Goal: Information Seeking & Learning: Learn about a topic

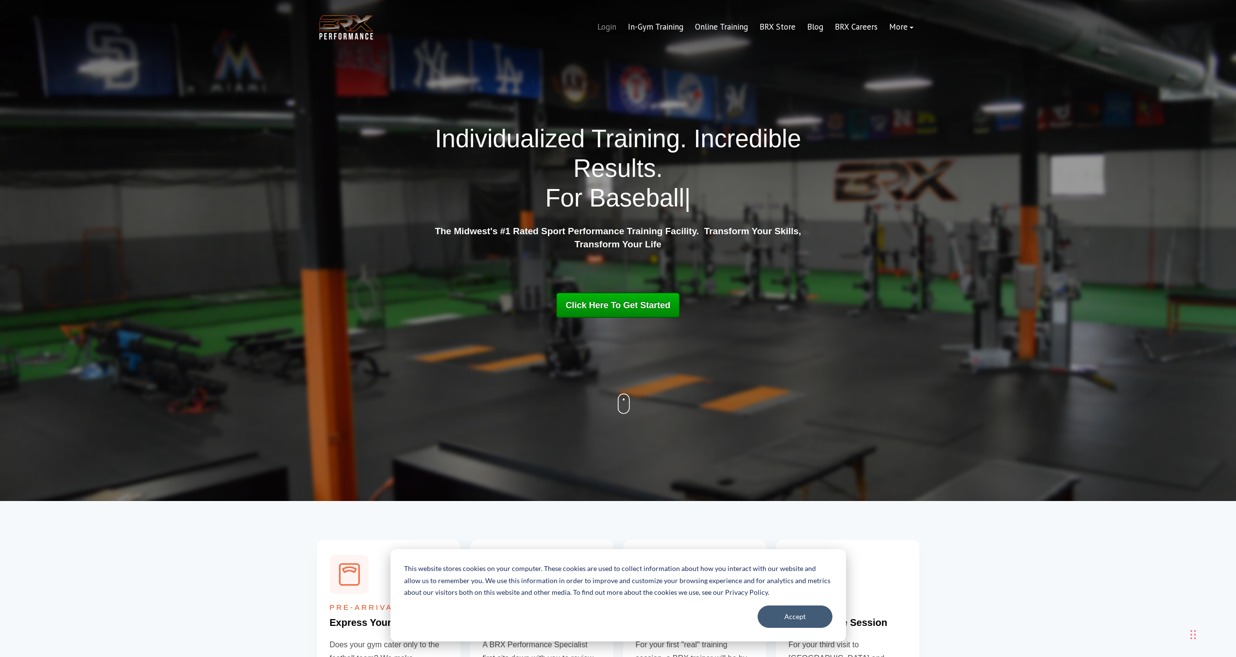
click at [608, 30] on link "Login" at bounding box center [606, 27] width 31 height 23
click at [733, 25] on link "Online Training" at bounding box center [721, 27] width 65 height 23
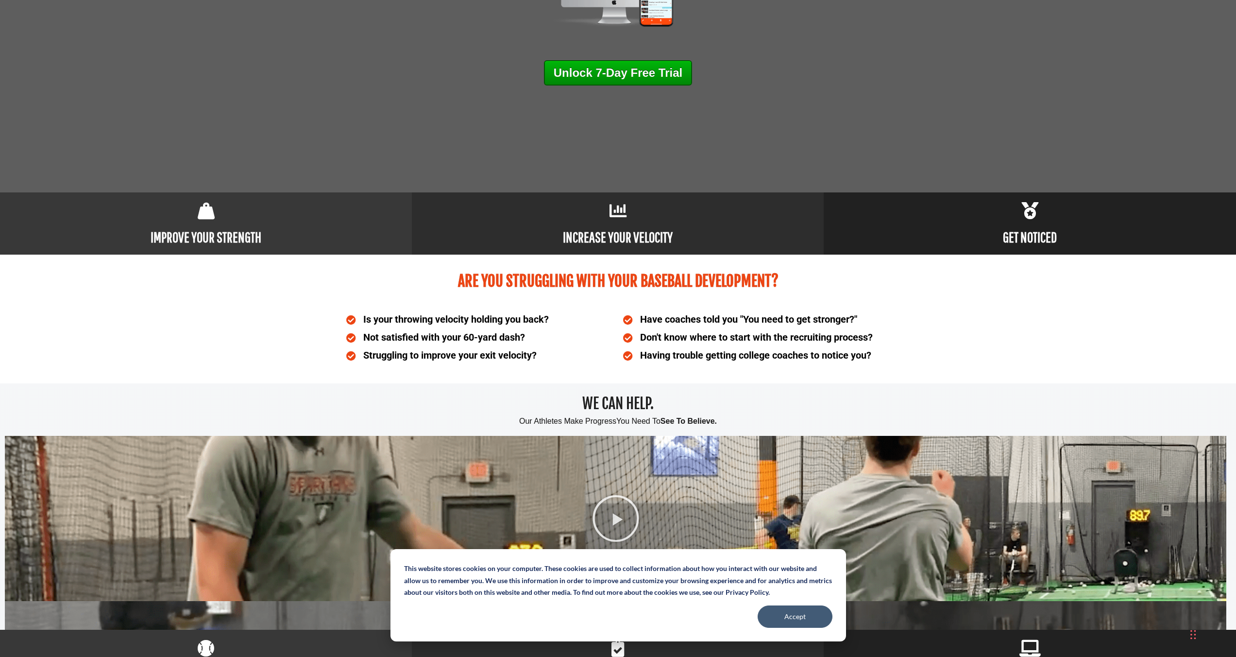
scroll to position [293, 0]
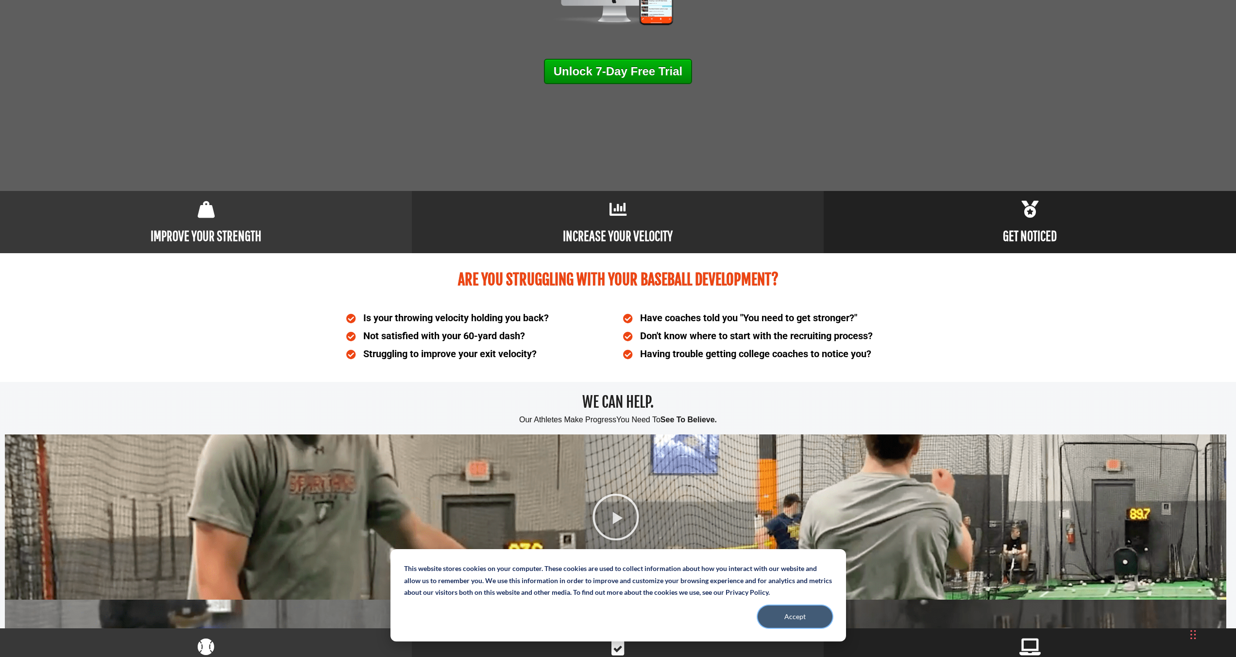
click at [804, 612] on button "Accept" at bounding box center [795, 616] width 75 height 22
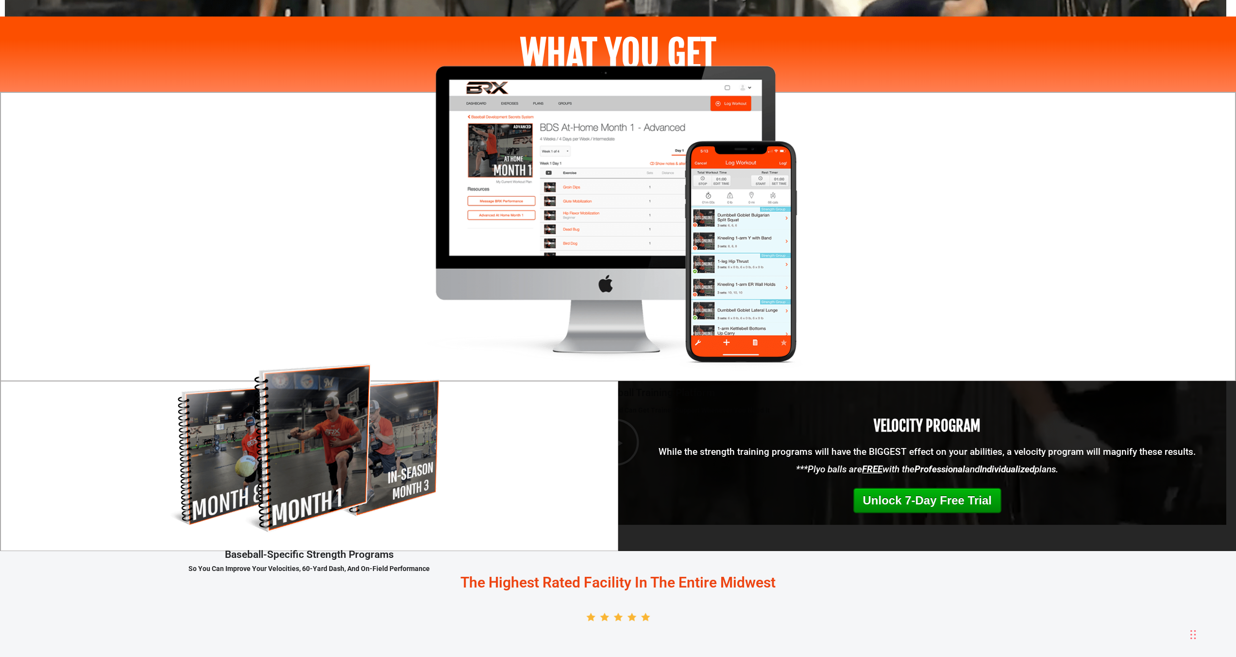
scroll to position [1098, 0]
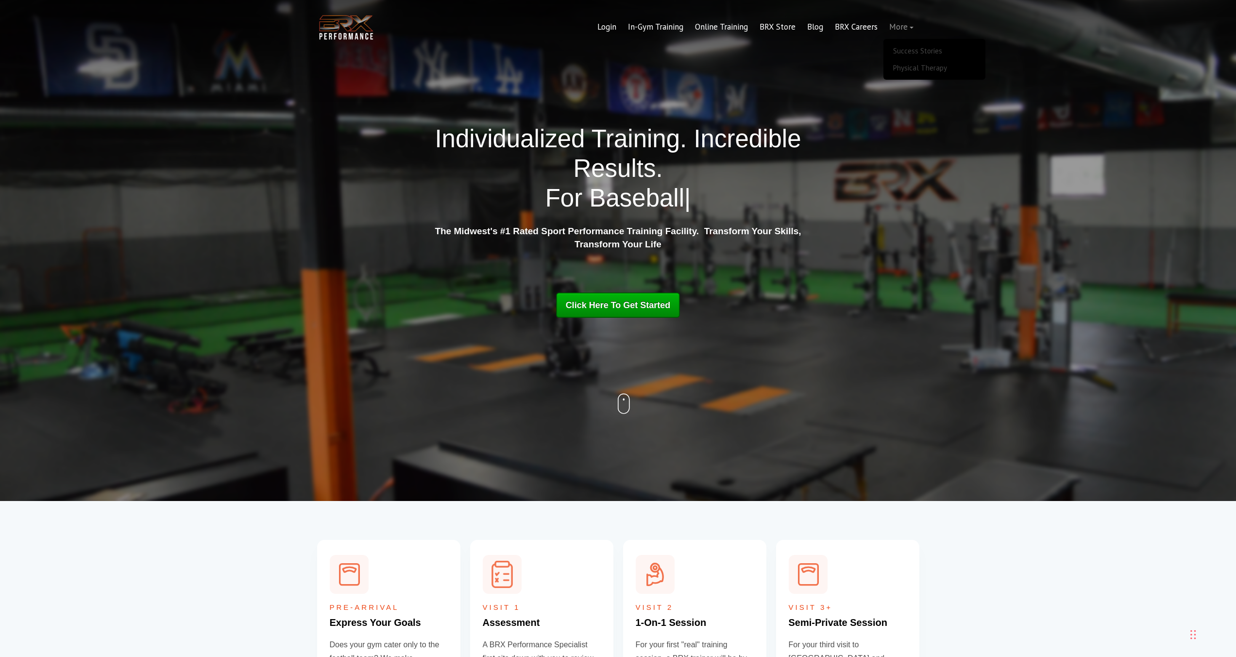
click at [901, 26] on link "More" at bounding box center [901, 27] width 36 height 23
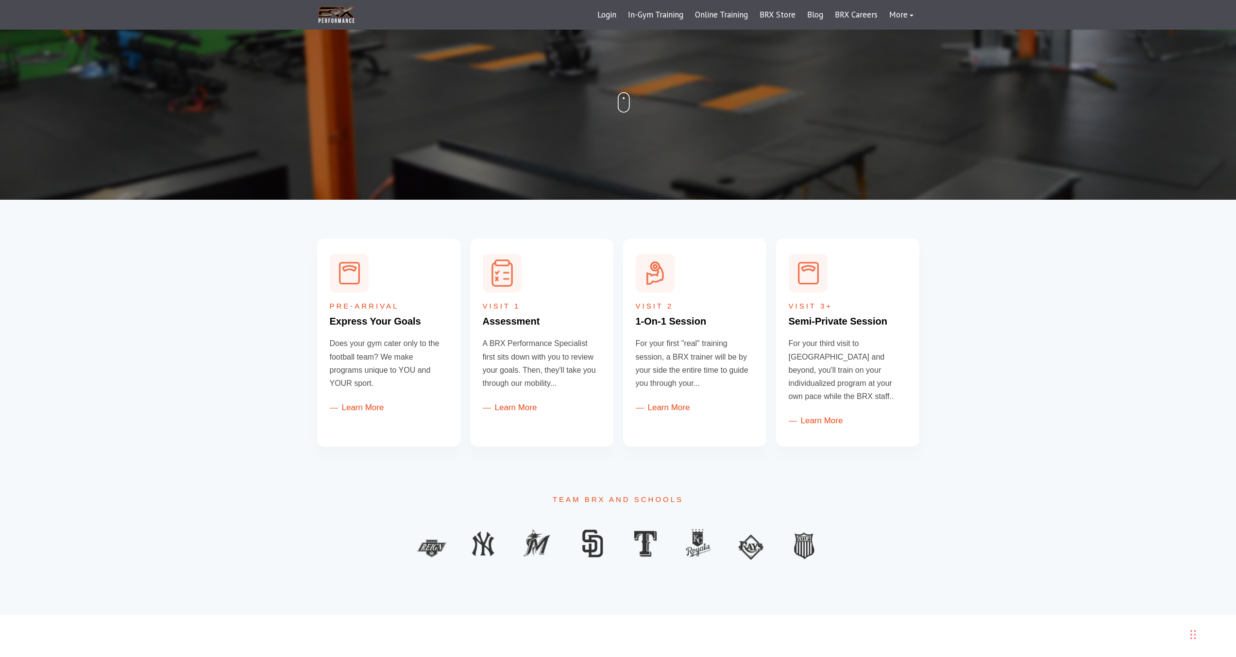
scroll to position [326, 0]
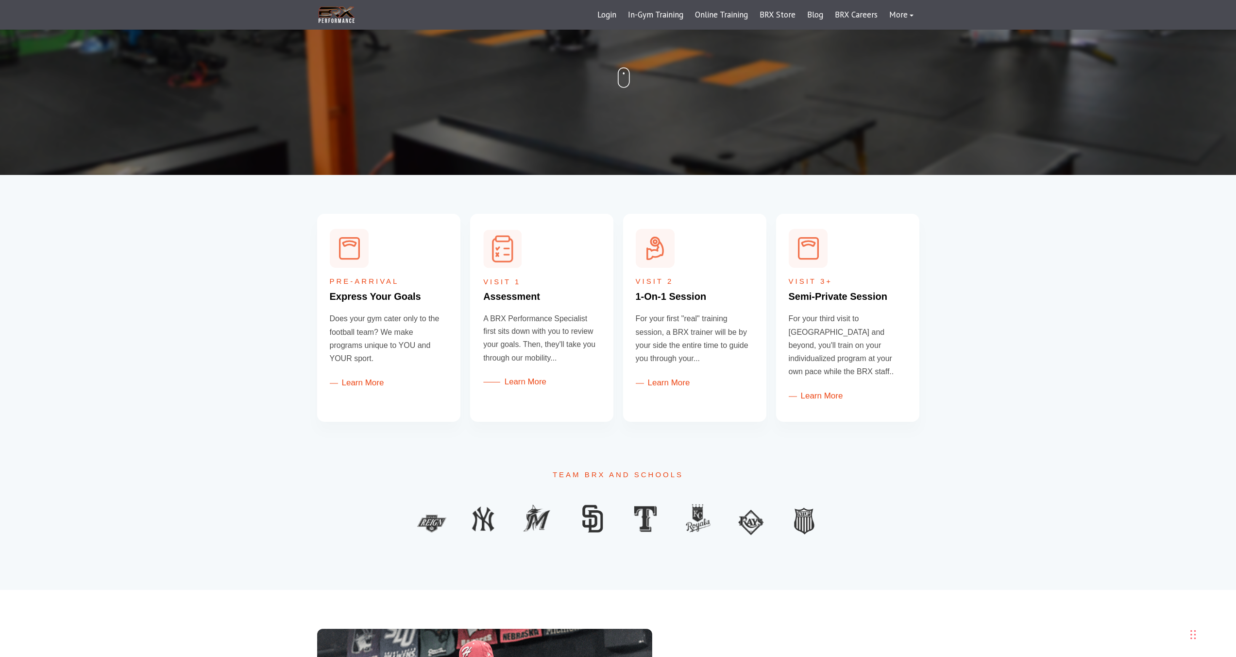
click at [527, 381] on link "Learn More" at bounding box center [514, 381] width 63 height 9
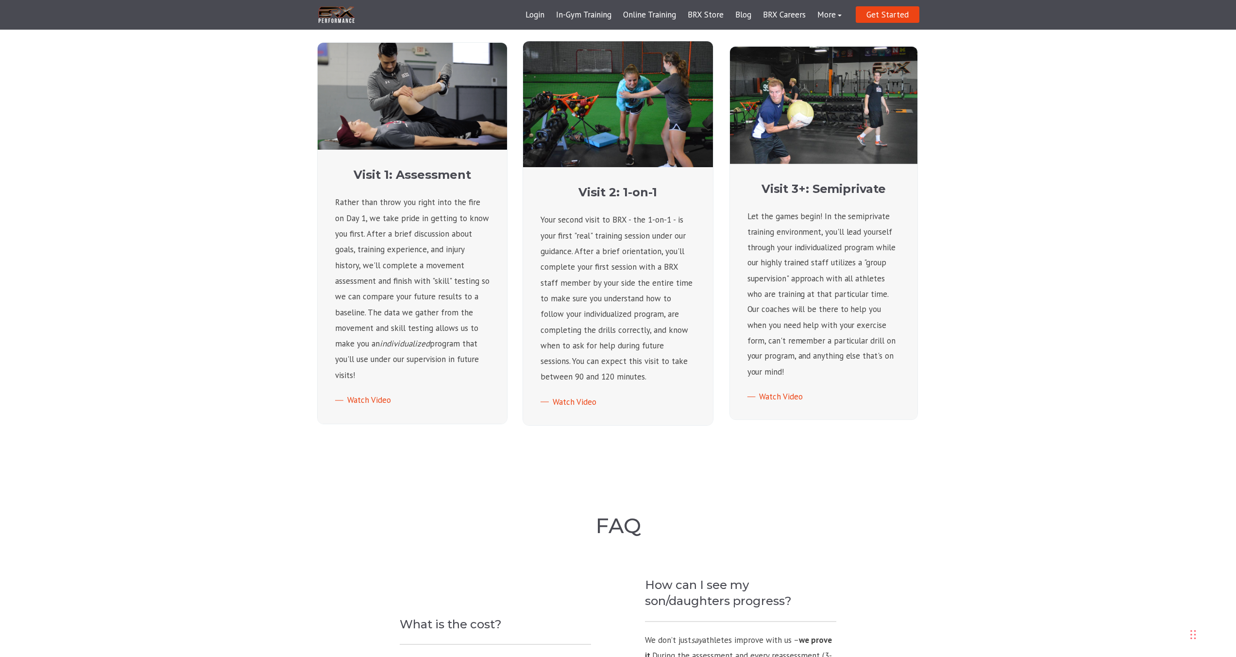
scroll to position [504, 0]
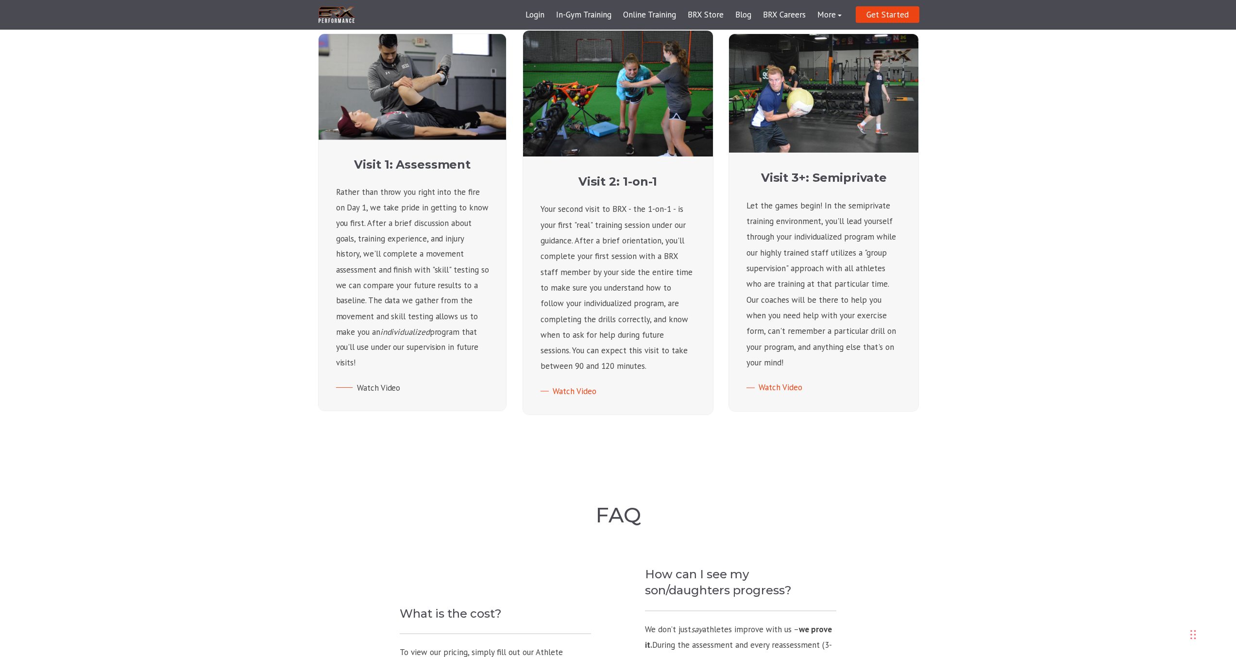
click at [376, 382] on link "Watch Video" at bounding box center [368, 387] width 65 height 11
